Goal: Task Accomplishment & Management: Use online tool/utility

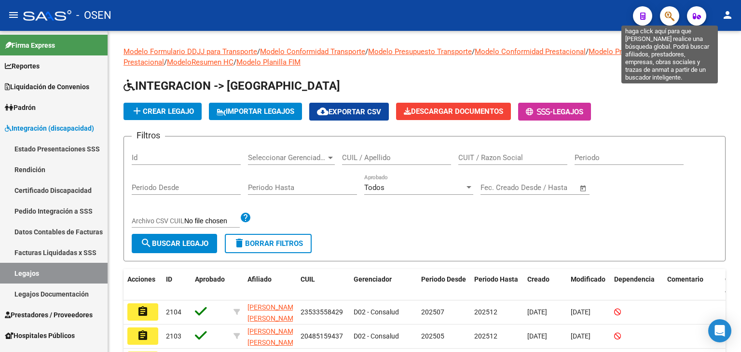
click at [667, 13] on icon "button" at bounding box center [670, 16] width 10 height 11
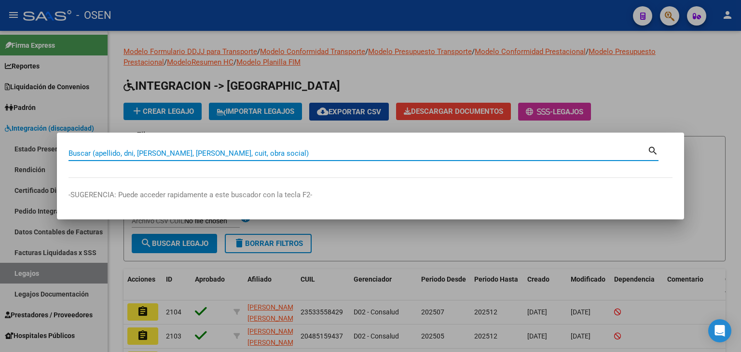
paste input "23508890389"
type input "23508890389"
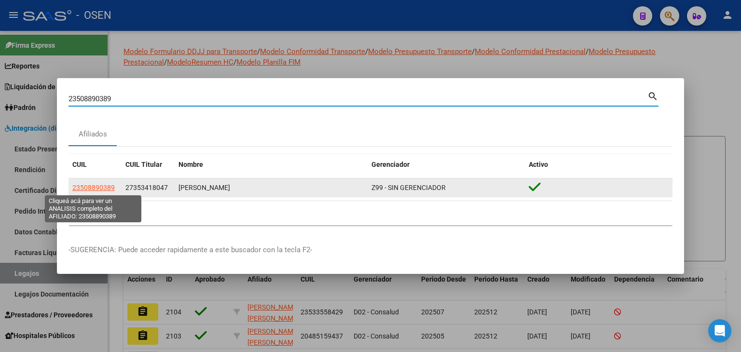
click at [97, 185] on span "23508890389" at bounding box center [93, 188] width 42 height 8
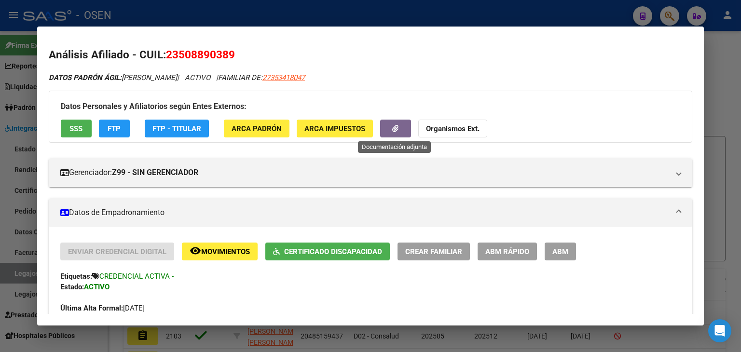
click at [392, 134] on button "button" at bounding box center [395, 129] width 31 height 18
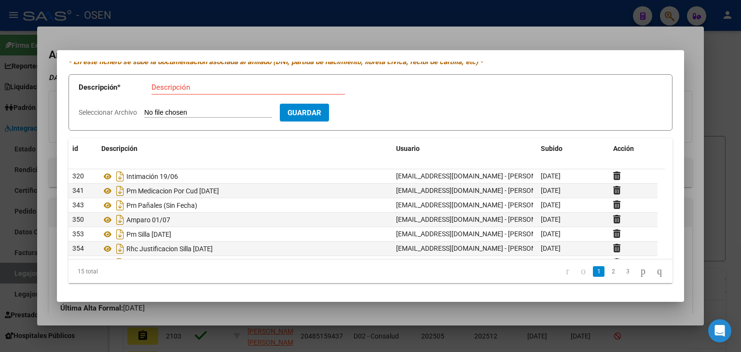
click at [272, 17] on div at bounding box center [370, 176] width 741 height 352
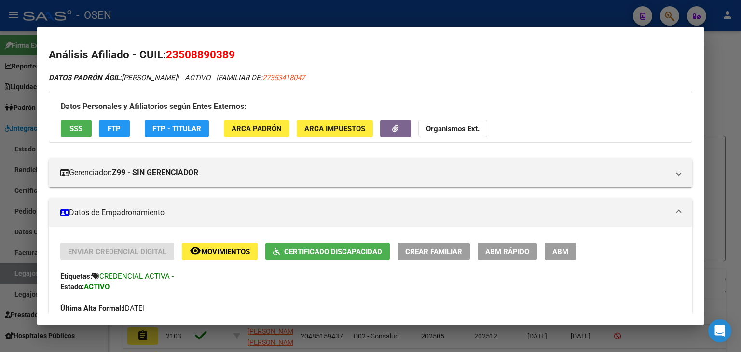
click at [267, 11] on div at bounding box center [370, 176] width 741 height 352
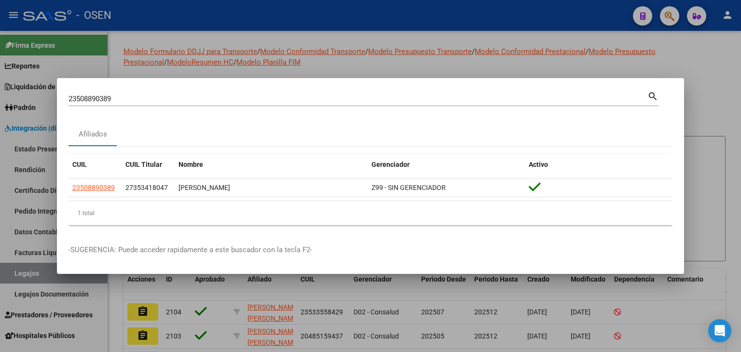
click at [267, 11] on div at bounding box center [370, 176] width 741 height 352
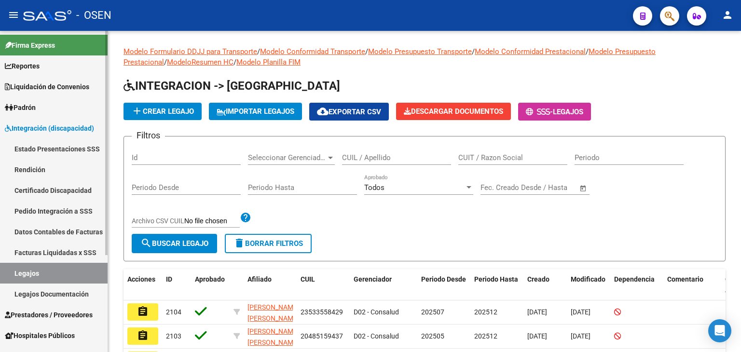
click at [34, 128] on span "Integración (discapacidad)" at bounding box center [49, 128] width 89 height 11
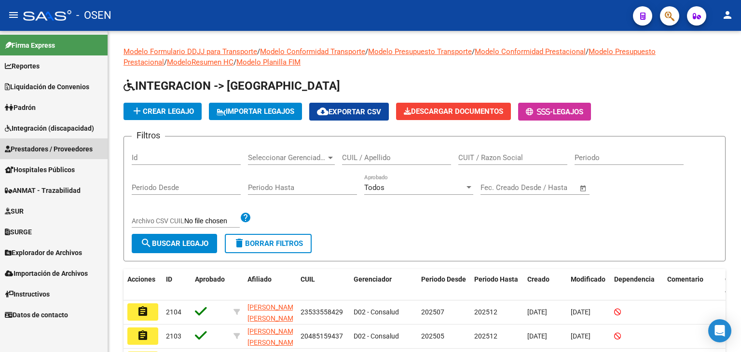
click at [35, 148] on span "Prestadores / Proveedores" at bounding box center [49, 149] width 88 height 11
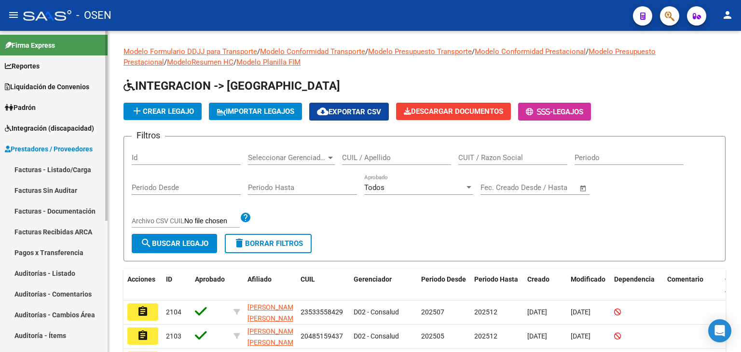
click at [37, 168] on link "Facturas - Listado/Carga" at bounding box center [54, 169] width 108 height 21
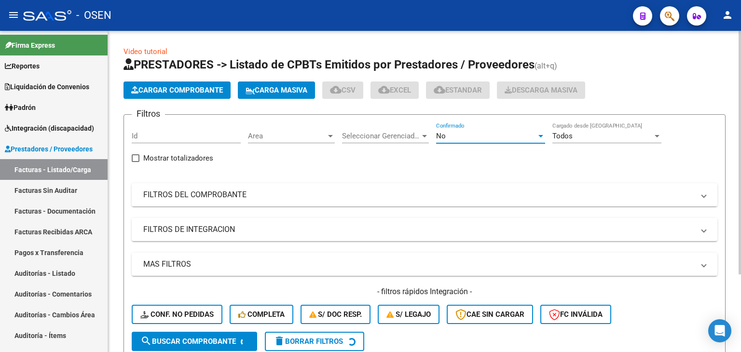
click at [453, 137] on div "No" at bounding box center [486, 136] width 100 height 9
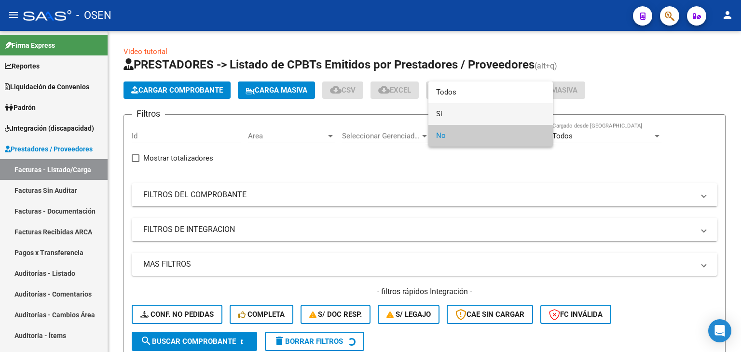
click at [456, 117] on span "Si" at bounding box center [490, 114] width 109 height 22
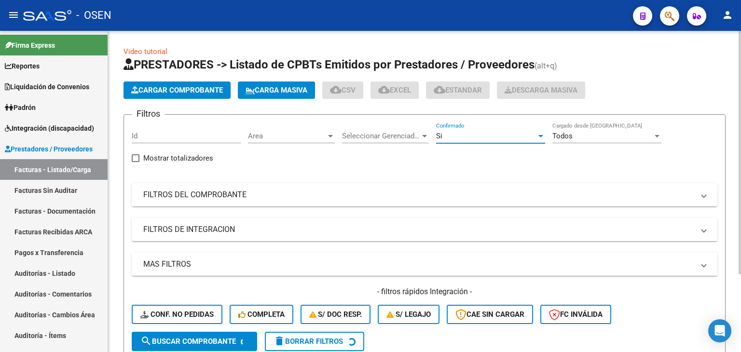
click at [251, 199] on mat-panel-title "FILTROS DEL COMPROBANTE" at bounding box center [418, 195] width 551 height 11
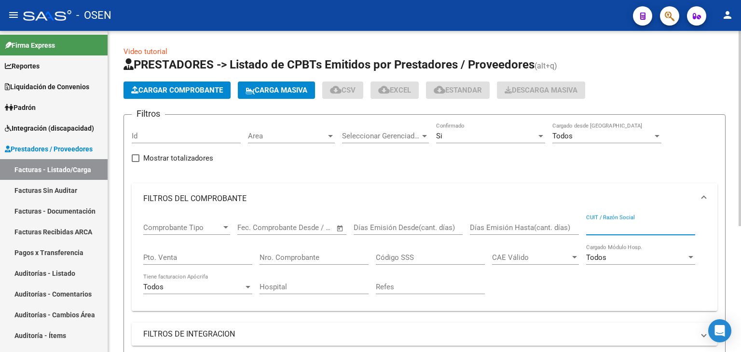
click at [615, 224] on input "CUIT / Razón Social" at bounding box center [640, 227] width 109 height 9
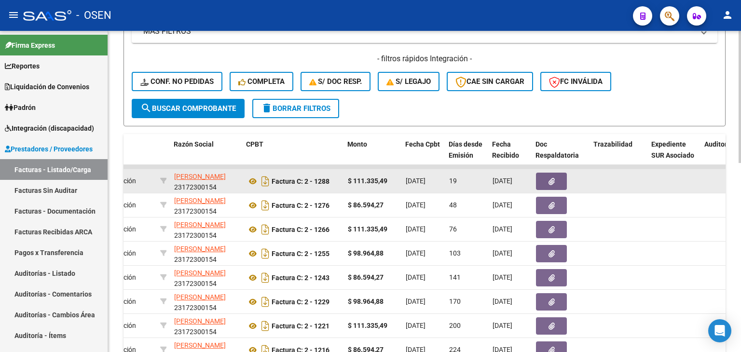
scroll to position [0, 245]
type input "[PERSON_NAME]"
click at [554, 177] on button "button" at bounding box center [550, 181] width 31 height 17
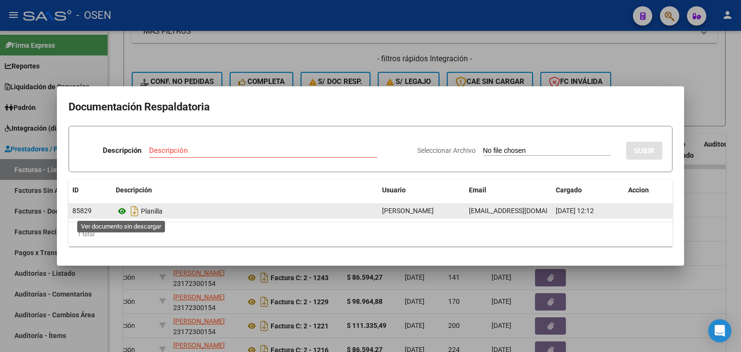
click at [122, 210] on icon at bounding box center [122, 211] width 13 height 12
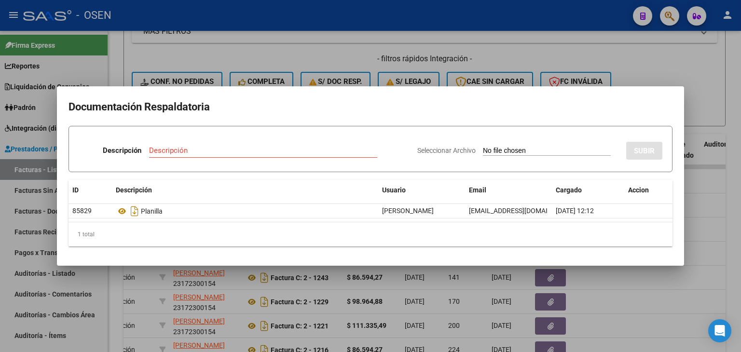
click at [177, 149] on input "Descripción" at bounding box center [263, 150] width 228 height 9
type input "PLANILLA CORRECTA"
click at [483, 147] on input "Seleccionar Archivo" at bounding box center [547, 151] width 128 height 9
type input "C:\fakepath\Planilla [PERSON_NAME] Julio20250819_13120160.pdf"
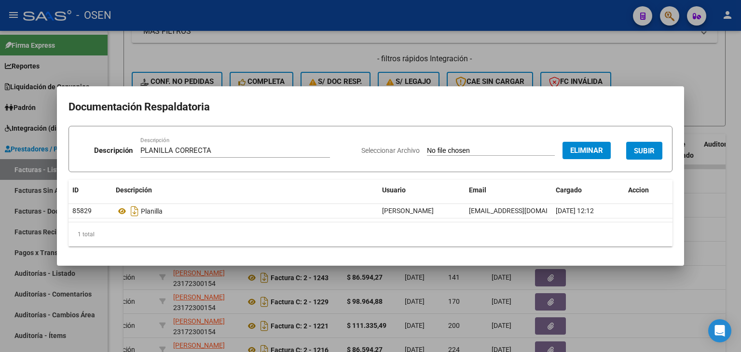
click at [644, 143] on button "SUBIR" at bounding box center [644, 151] width 36 height 18
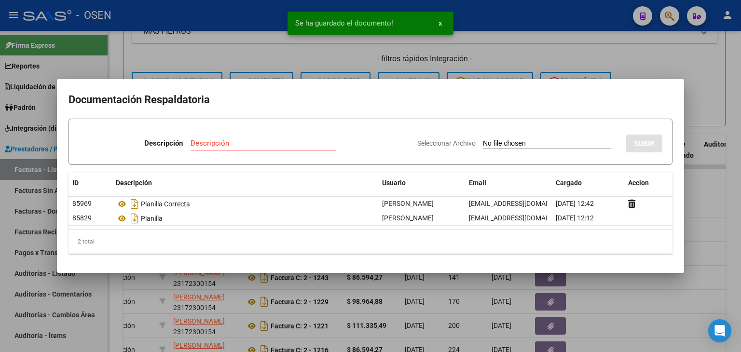
click at [696, 62] on div at bounding box center [370, 176] width 741 height 352
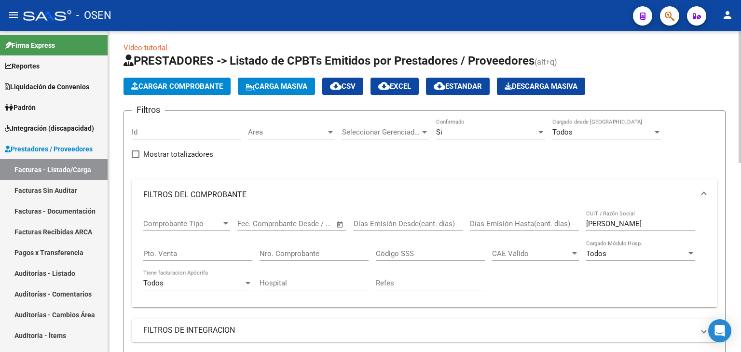
scroll to position [0, 0]
